Goal: Navigation & Orientation: Find specific page/section

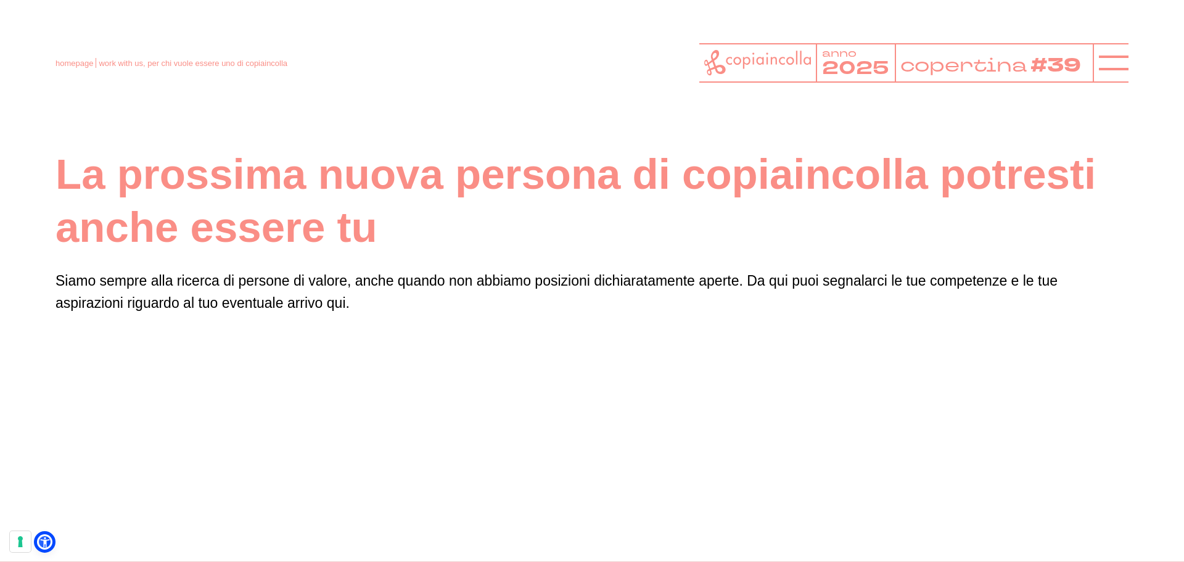
click at [784, 61] on icon at bounding box center [757, 62] width 107 height 25
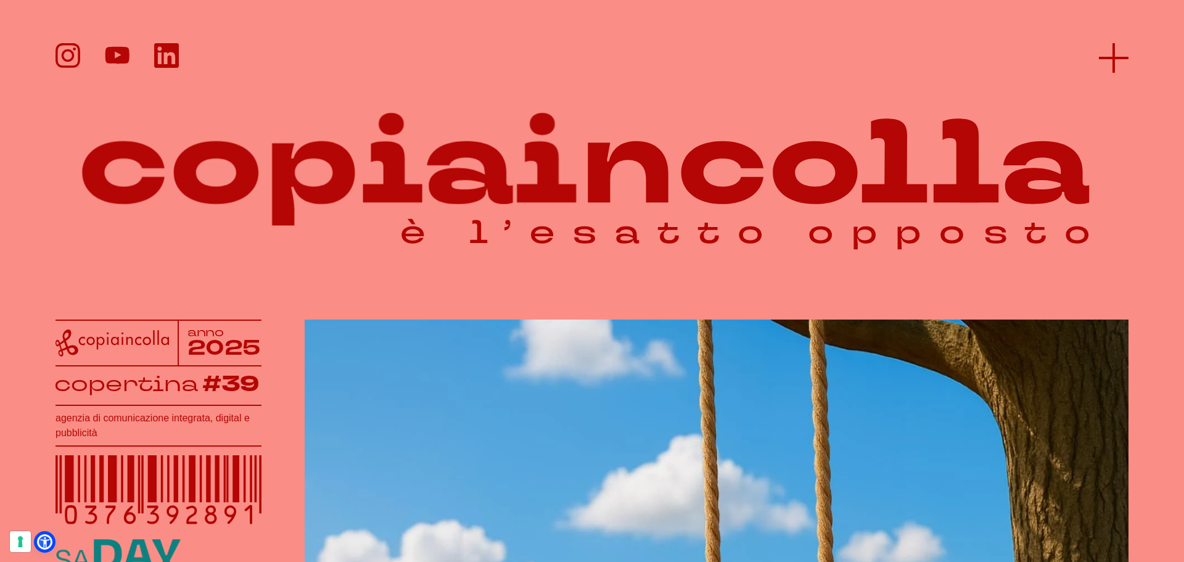
click at [1114, 60] on icon at bounding box center [1114, 58] width 30 height 30
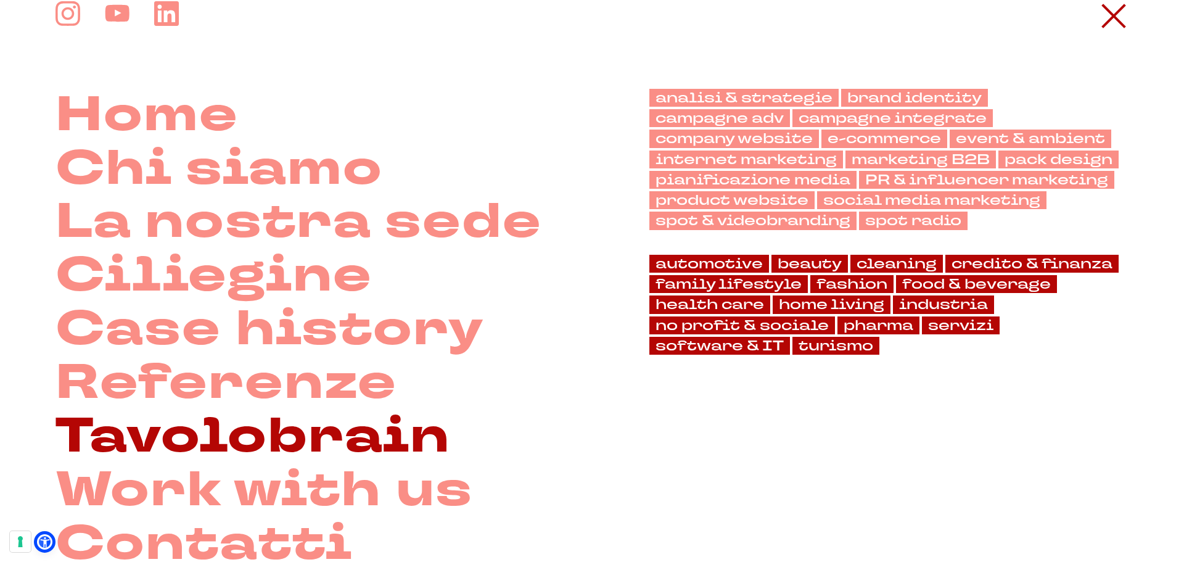
scroll to position [62, 0]
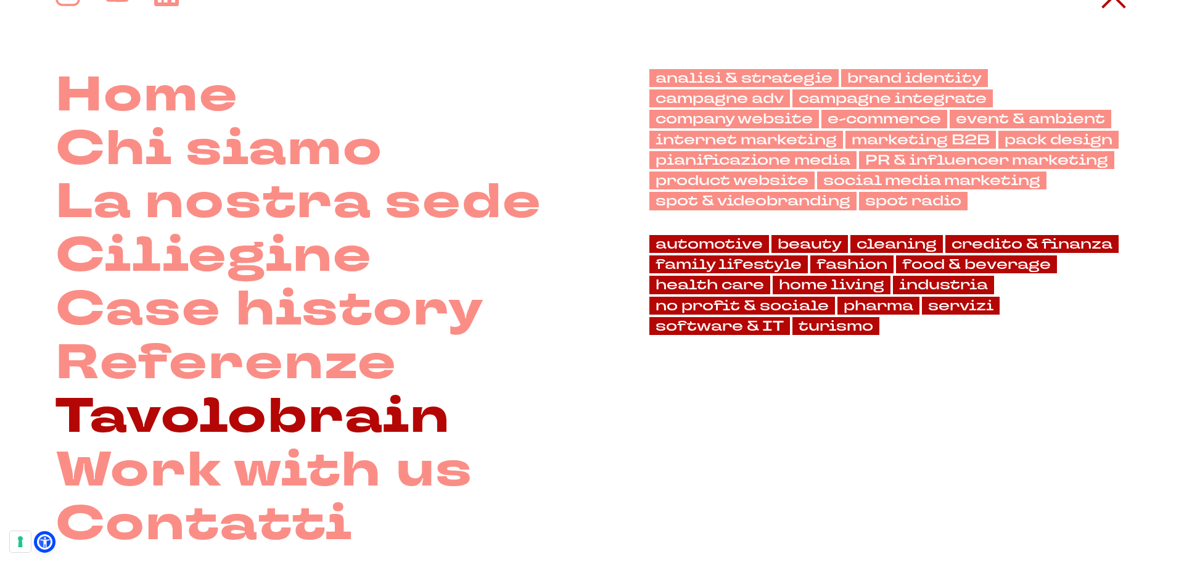
click at [192, 481] on link "Work with us" at bounding box center [263, 471] width 417 height 54
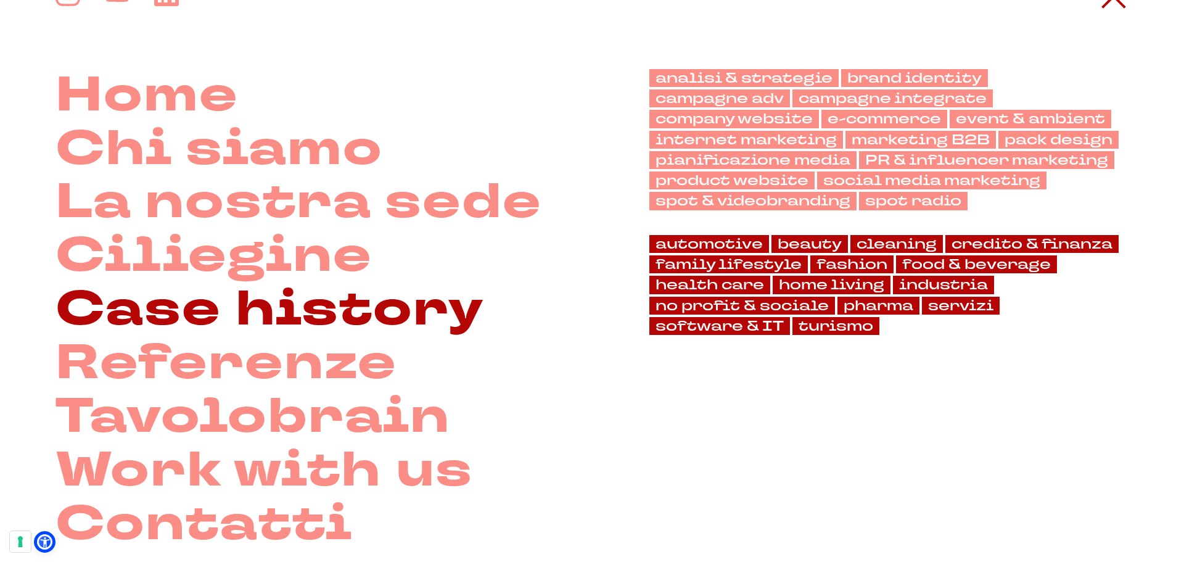
click at [138, 311] on link "Case history" at bounding box center [269, 310] width 429 height 54
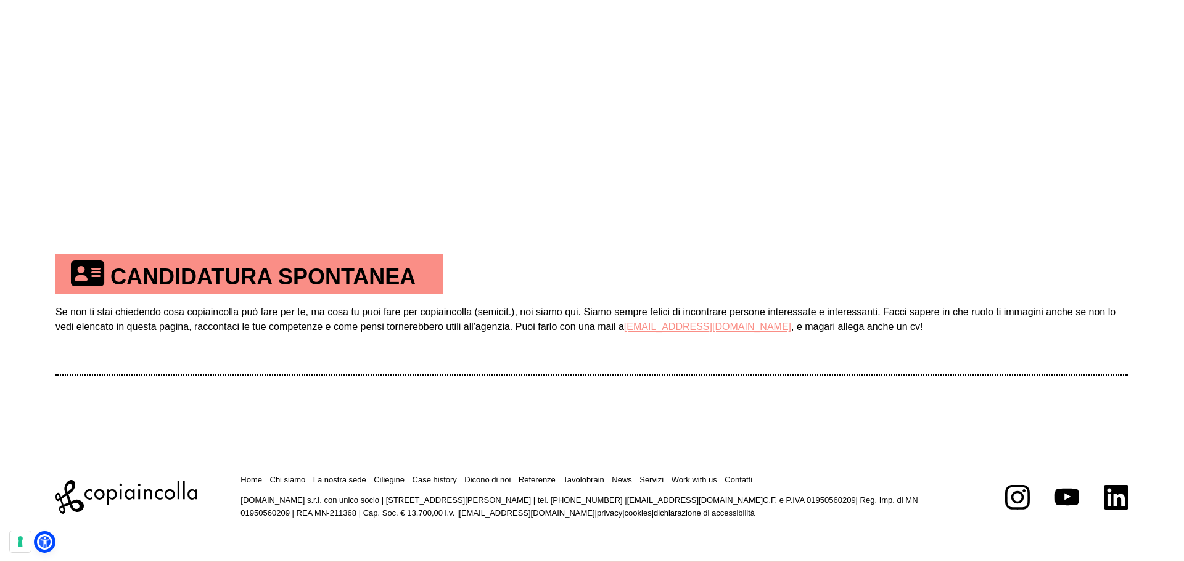
scroll to position [784, 0]
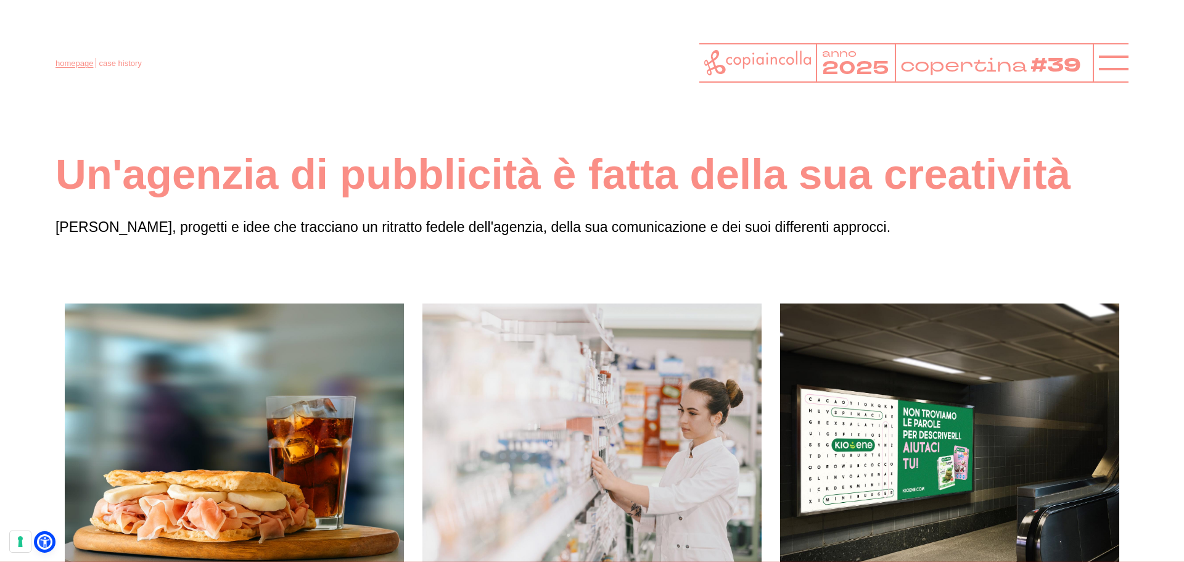
click at [73, 62] on link "homepage" at bounding box center [74, 63] width 38 height 9
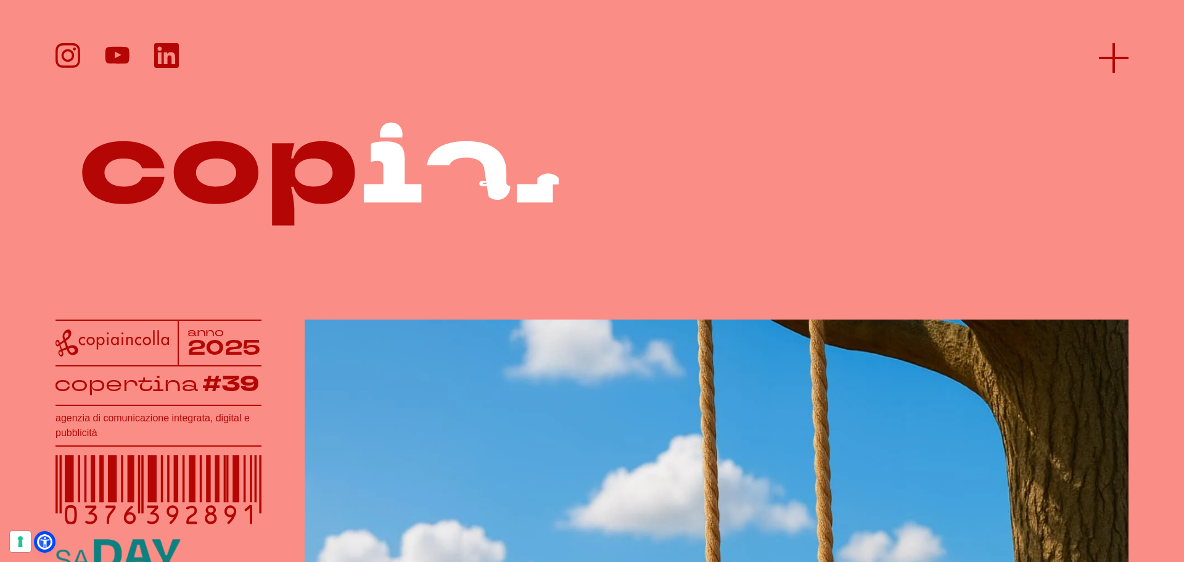
click at [1099, 65] on icon at bounding box center [1114, 58] width 30 height 30
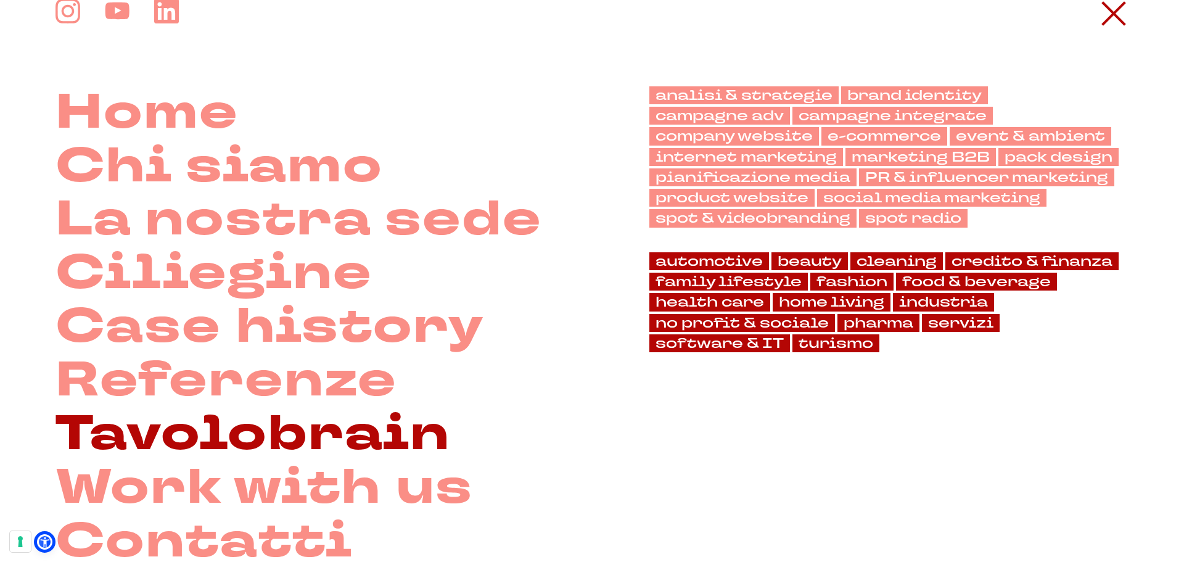
scroll to position [62, 0]
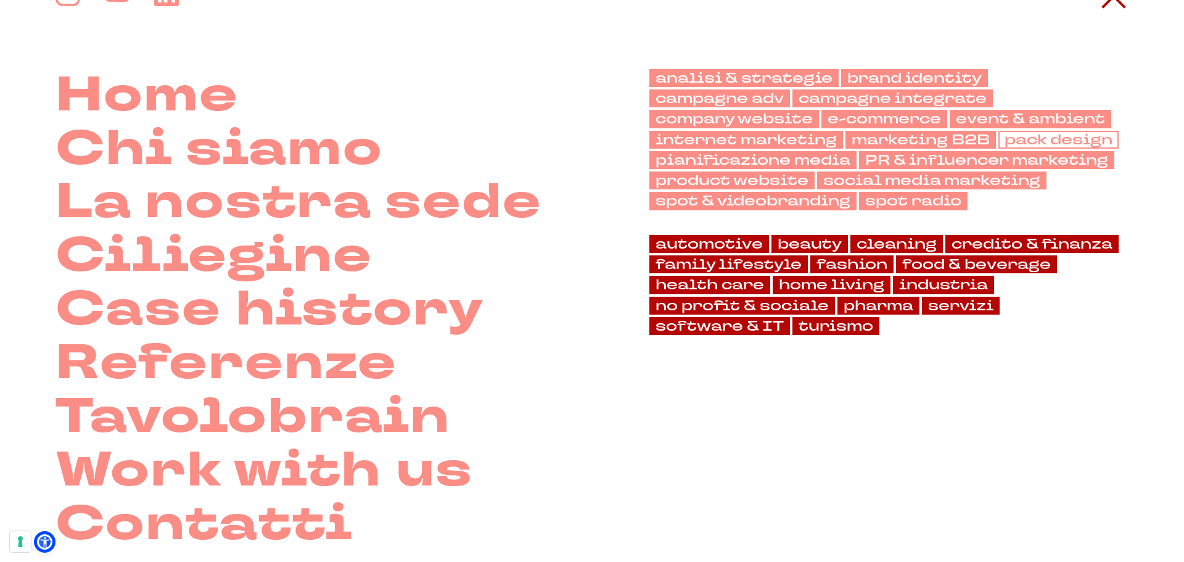
click at [1075, 136] on link "pack design" at bounding box center [1058, 140] width 120 height 18
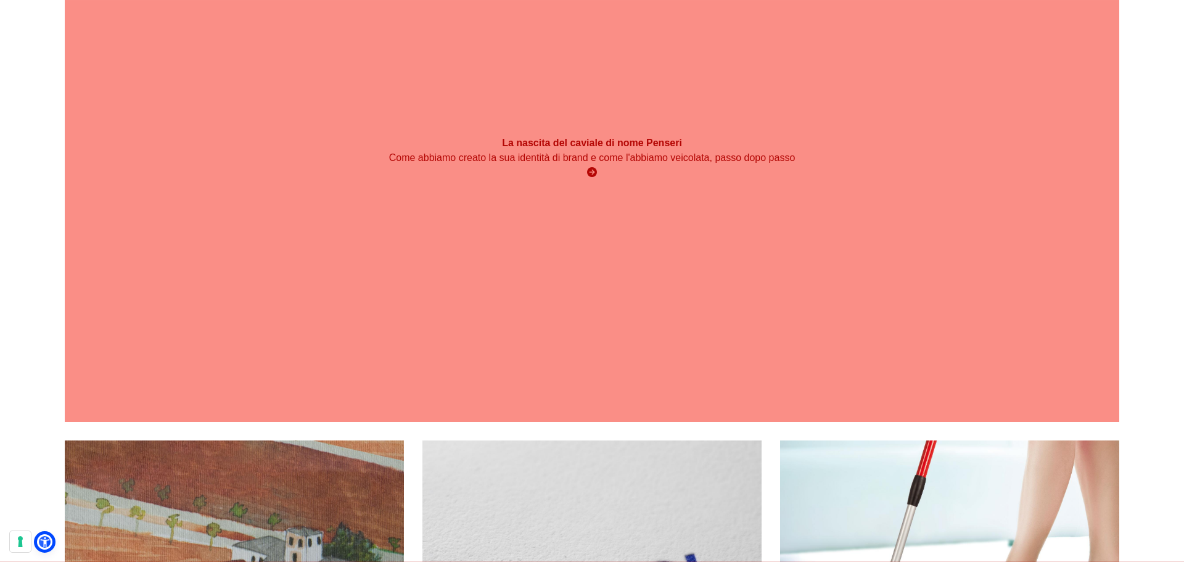
scroll to position [3500, 0]
